Goal: Task Accomplishment & Management: Manage account settings

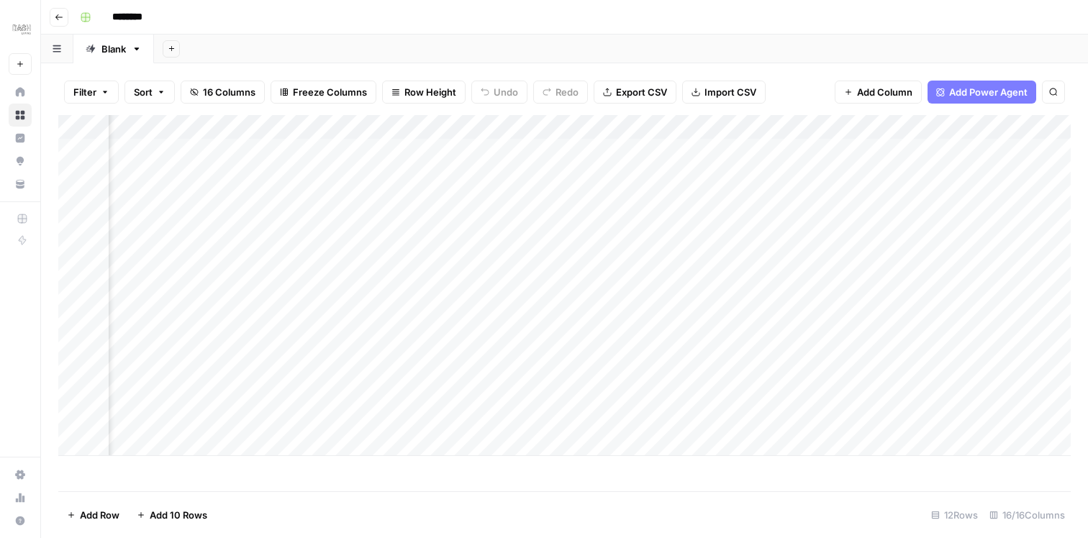
scroll to position [0, 107]
click at [880, 125] on div "Add Column" at bounding box center [564, 285] width 1013 height 341
click at [852, 170] on div "Add Column" at bounding box center [564, 285] width 1013 height 341
click at [829, 170] on div "Add Column" at bounding box center [564, 285] width 1013 height 341
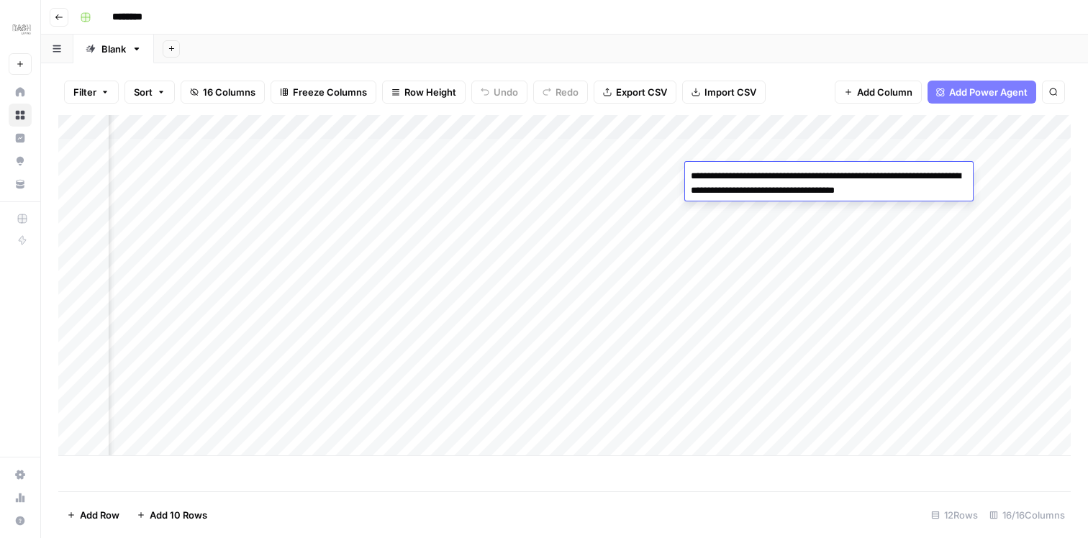
click at [819, 248] on div "Add Column" at bounding box center [564, 285] width 1013 height 341
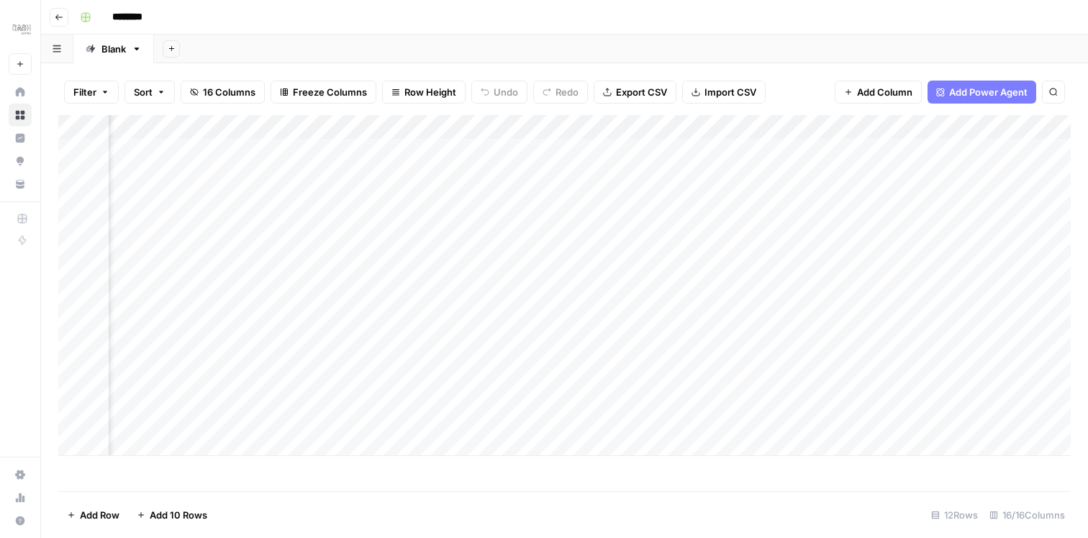
click at [751, 273] on div "Add Column" at bounding box center [564, 285] width 1013 height 341
click at [731, 242] on div "Add Column" at bounding box center [564, 285] width 1013 height 341
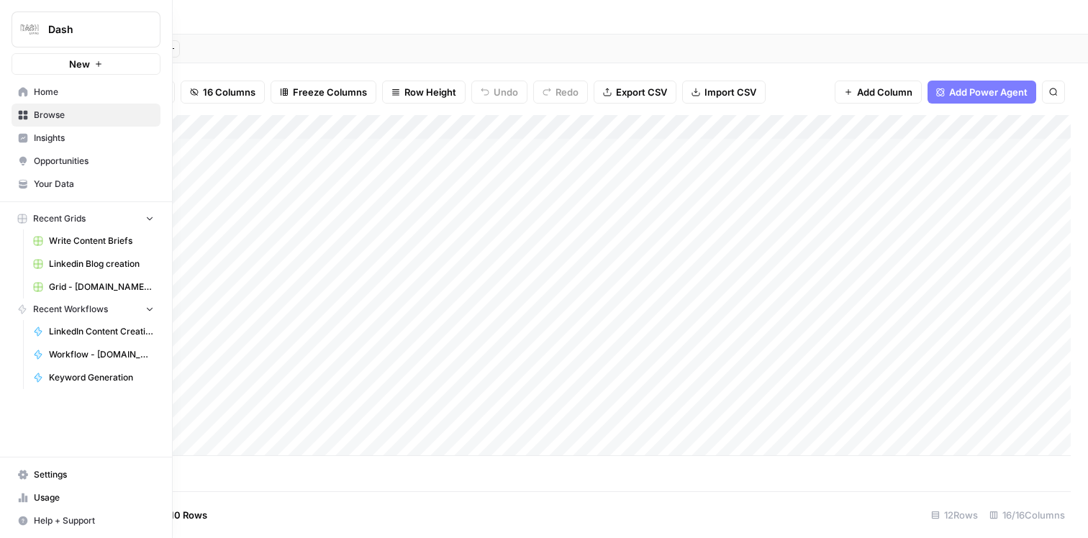
click at [61, 467] on link "Settings" at bounding box center [86, 475] width 149 height 23
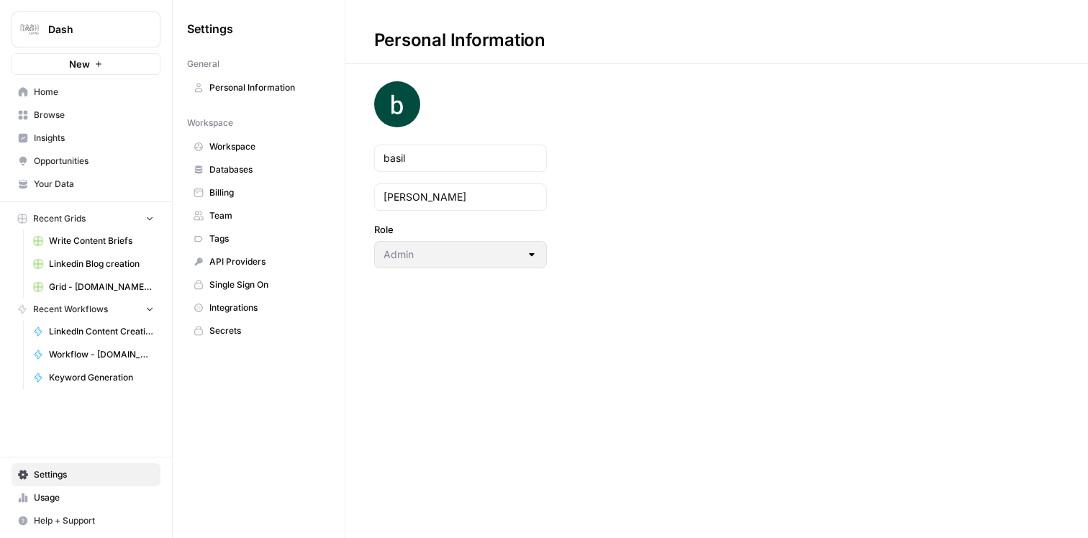
click at [257, 154] on link "Workspace" at bounding box center [258, 146] width 143 height 23
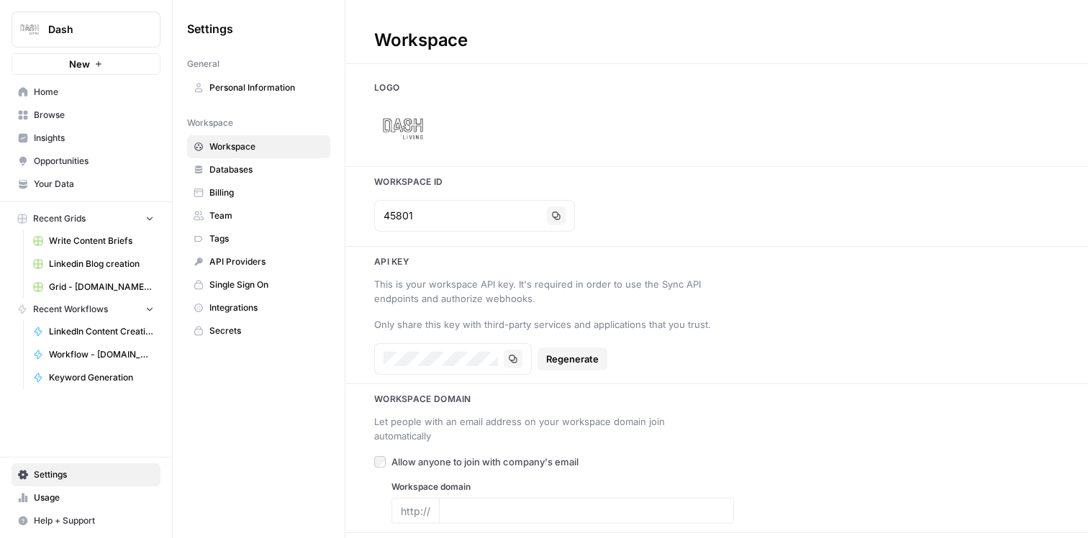
type input "[DOMAIN_NAME][URL]"
click at [266, 161] on link "Databases" at bounding box center [258, 169] width 143 height 23
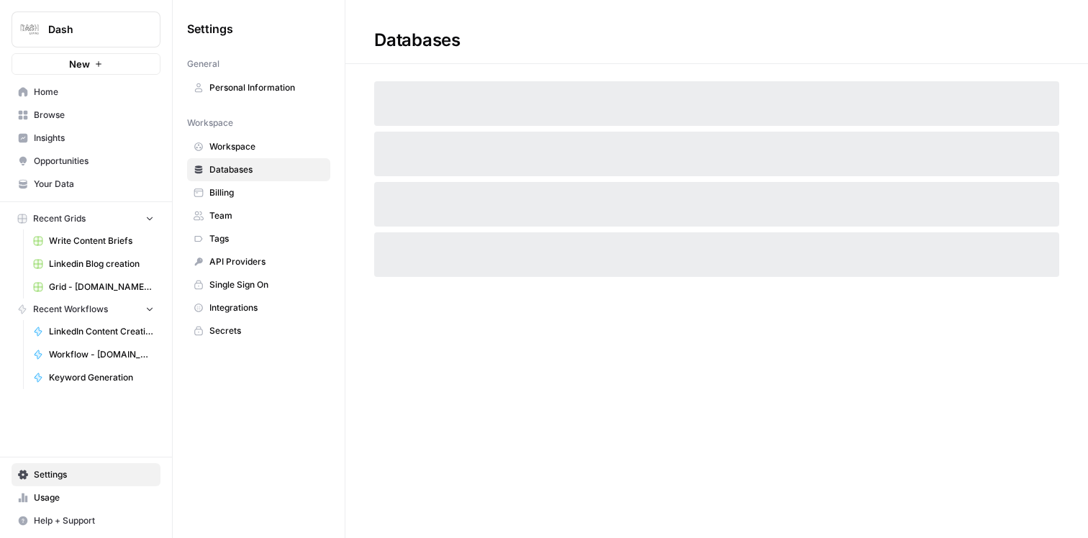
click at [255, 193] on span "Billing" at bounding box center [266, 192] width 114 height 13
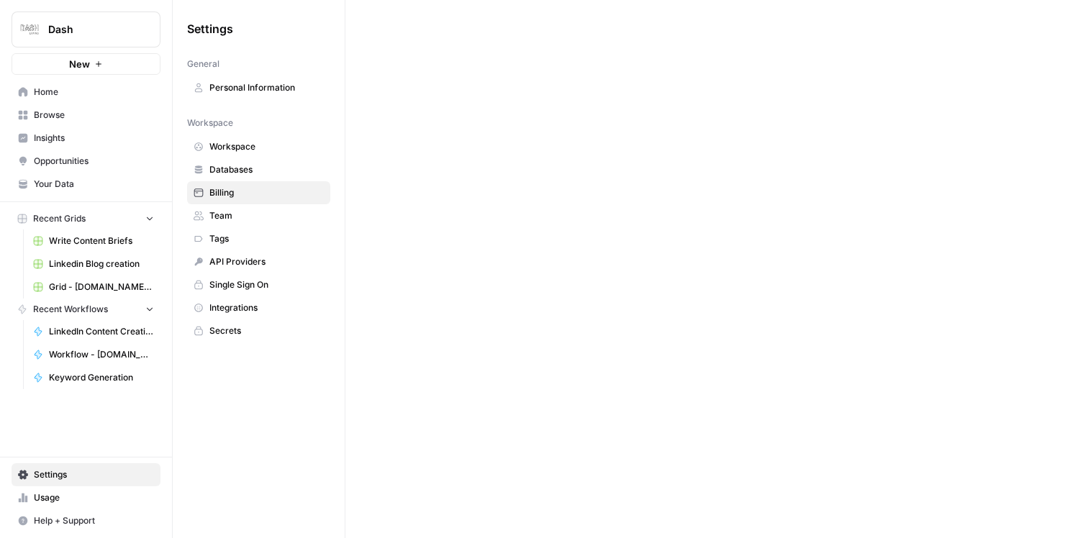
click at [253, 207] on link "Team" at bounding box center [258, 215] width 143 height 23
